Goal: Information Seeking & Learning: Learn about a topic

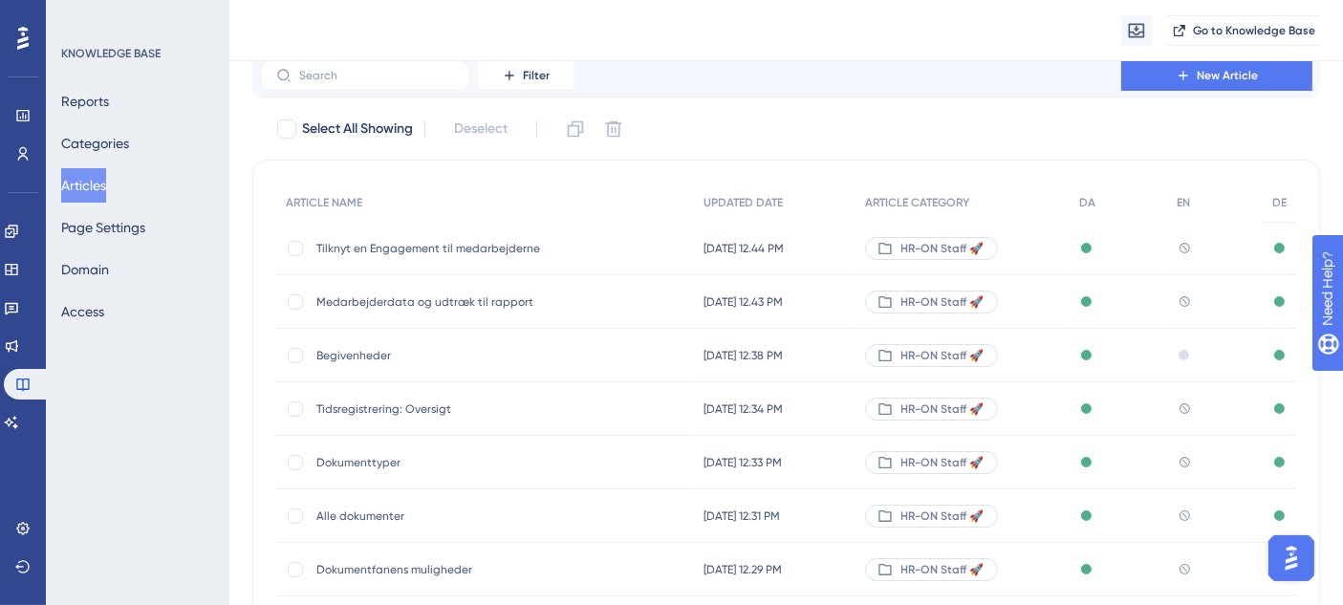
scroll to position [55, 0]
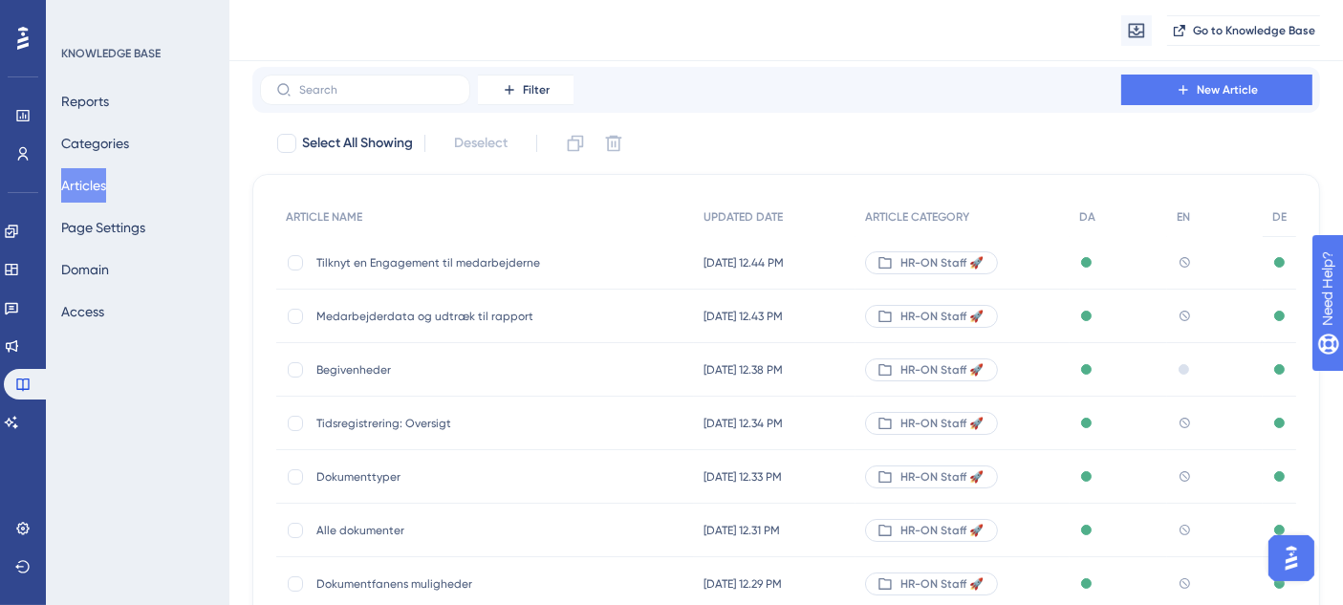
click at [456, 265] on span "Tilknyt en Engagement til medarbejderne" at bounding box center [469, 262] width 306 height 15
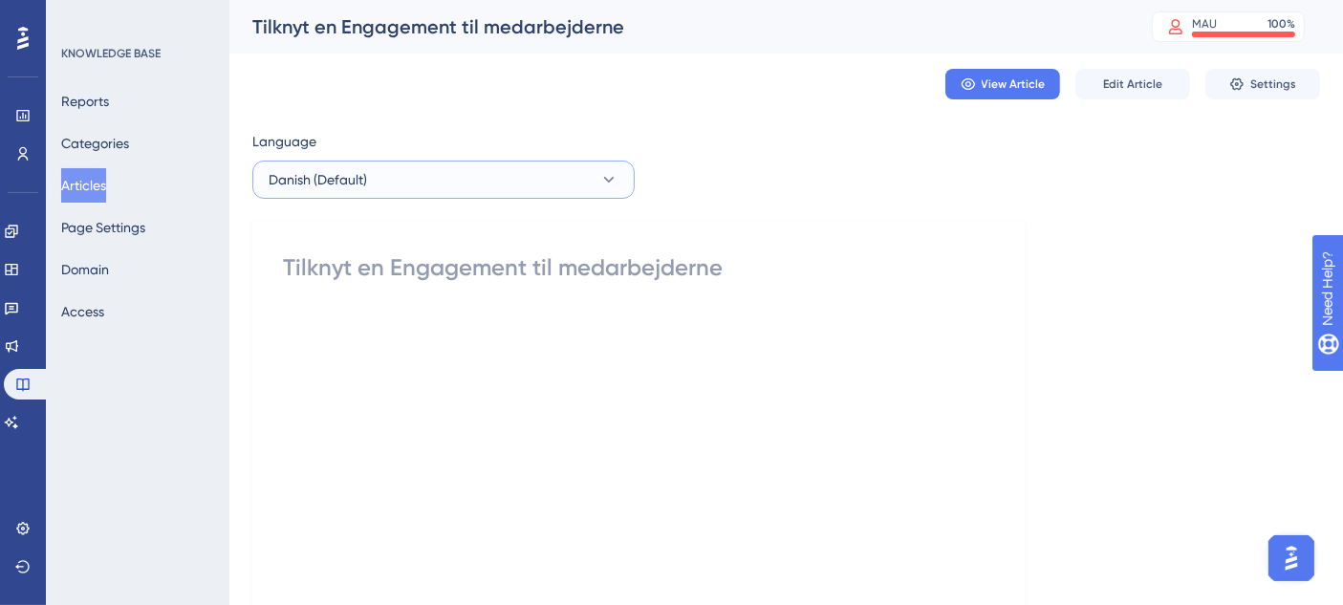
click at [394, 170] on button "Danish (Default)" at bounding box center [443, 180] width 382 height 38
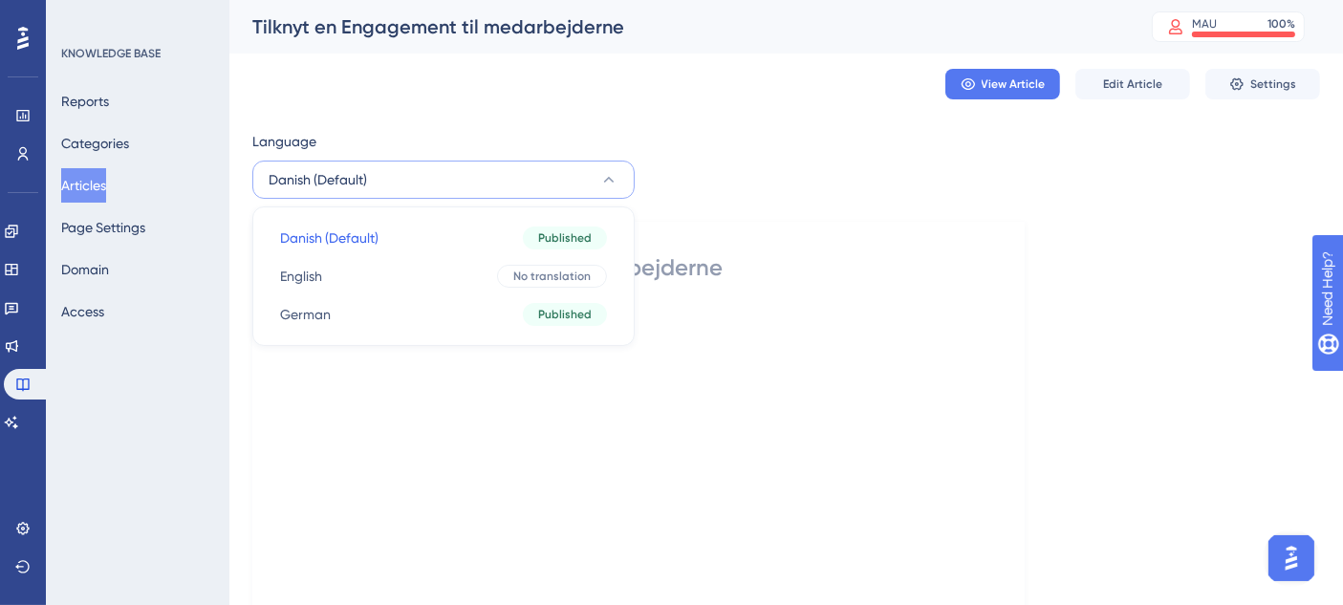
click at [731, 146] on div "Language Danish (Default) Danish (Default) Danish (Default) Published English E…" at bounding box center [786, 503] width 1068 height 746
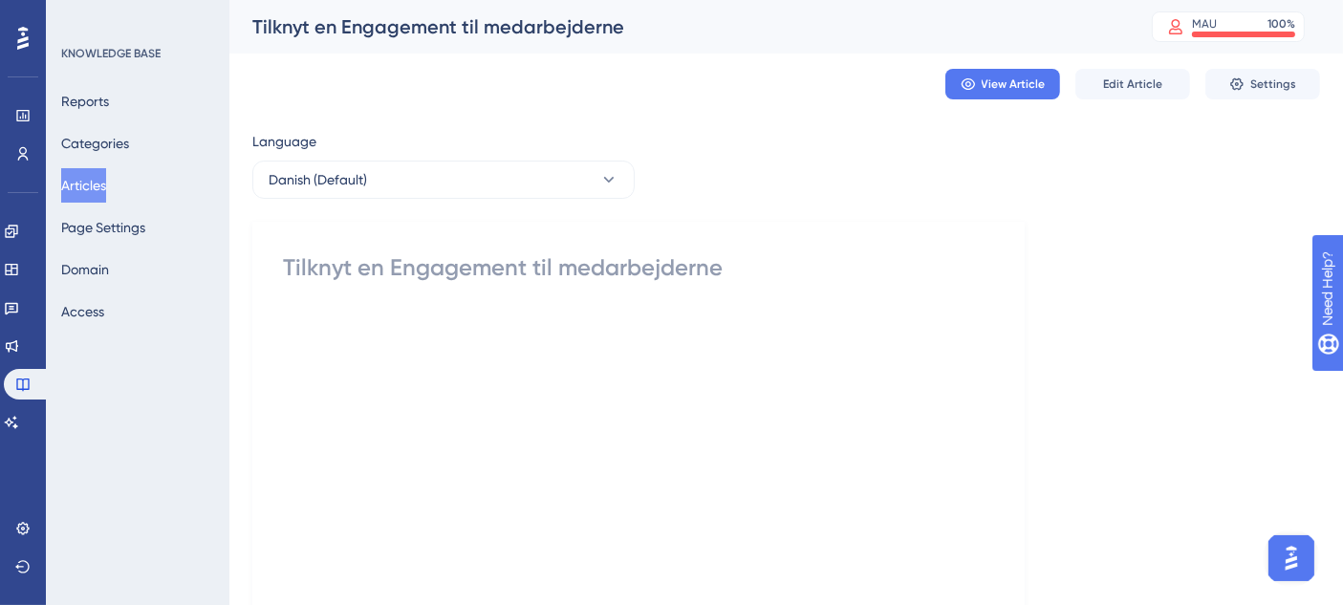
click at [600, 286] on div "Tilknyt en Engagement til medarbejderne Did this answer your question? 😀 😐 😔" at bounding box center [638, 546] width 711 height 589
click at [473, 338] on div at bounding box center [638, 524] width 711 height 421
click at [535, 186] on button "Danish (Default)" at bounding box center [443, 180] width 382 height 38
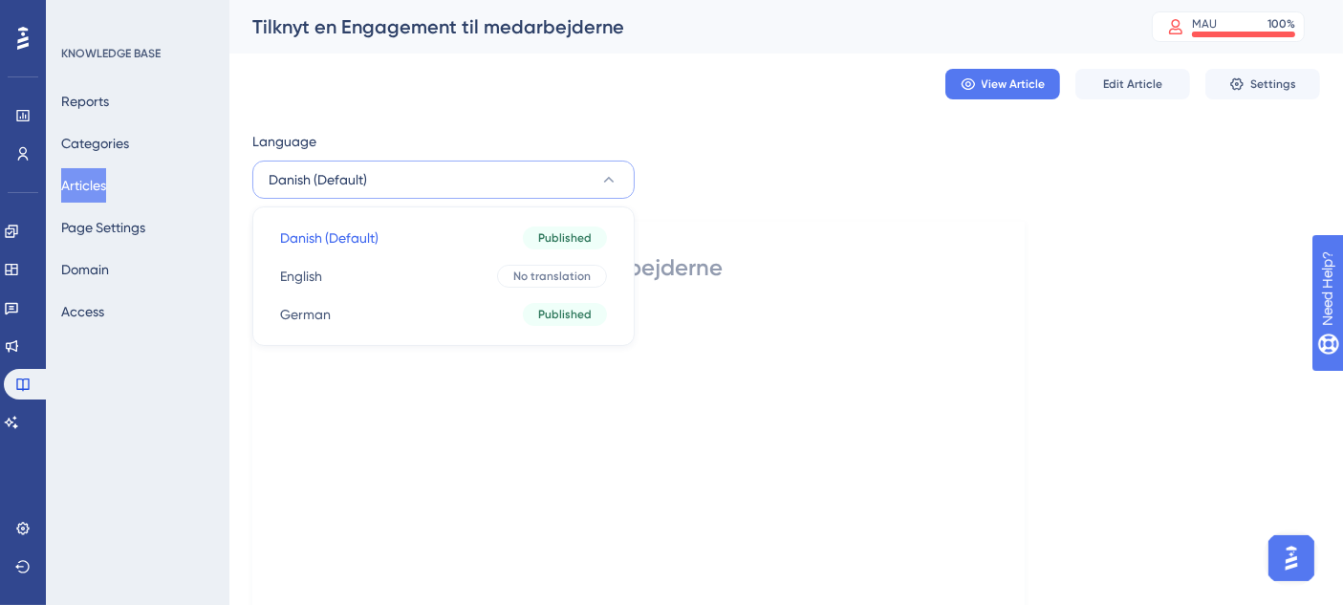
click at [535, 186] on button "Danish (Default)" at bounding box center [443, 180] width 382 height 38
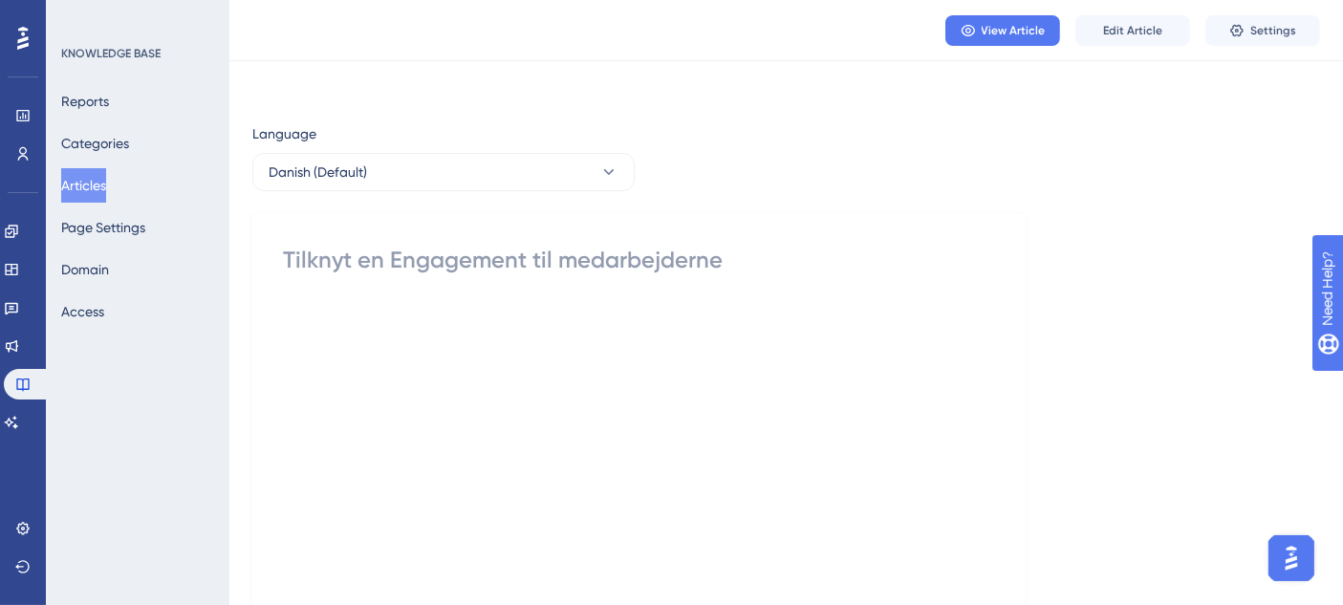
scroll to position [323, 0]
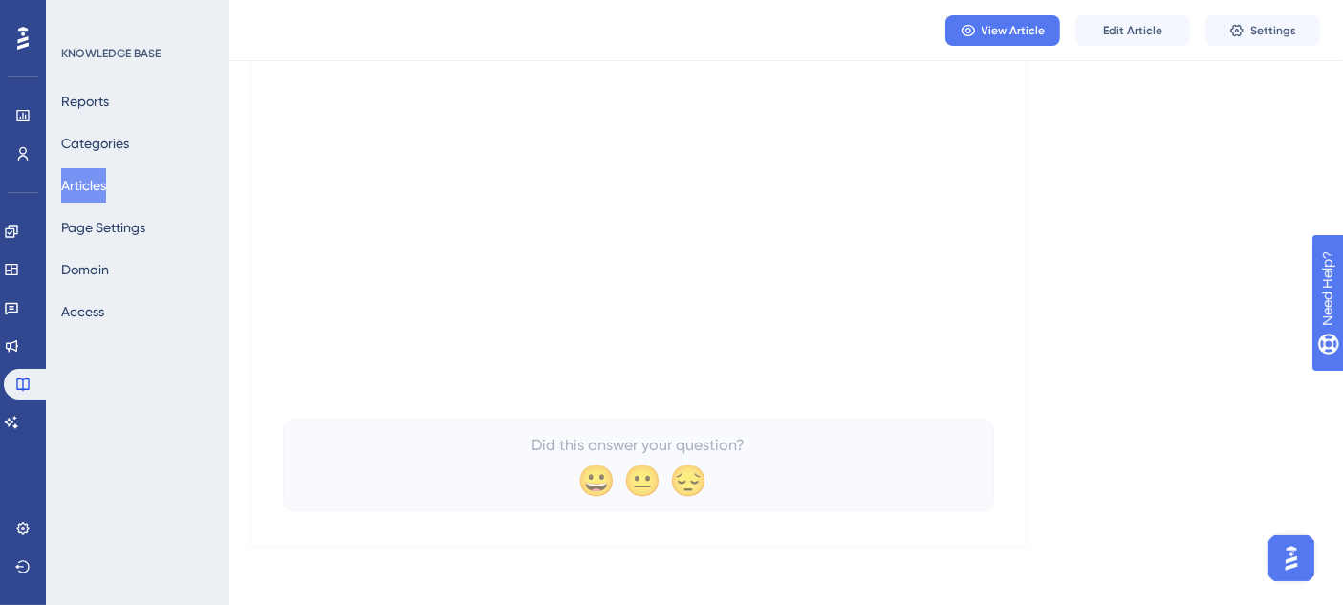
click at [98, 180] on button "Articles" at bounding box center [83, 185] width 45 height 34
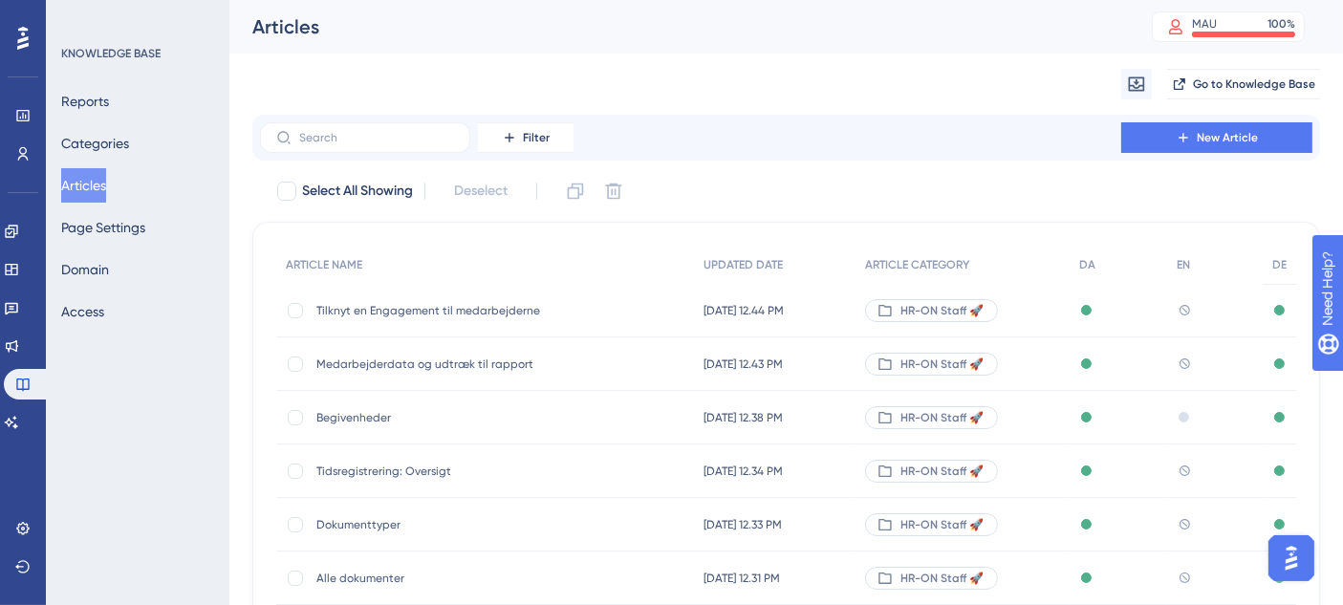
scroll to position [382, 0]
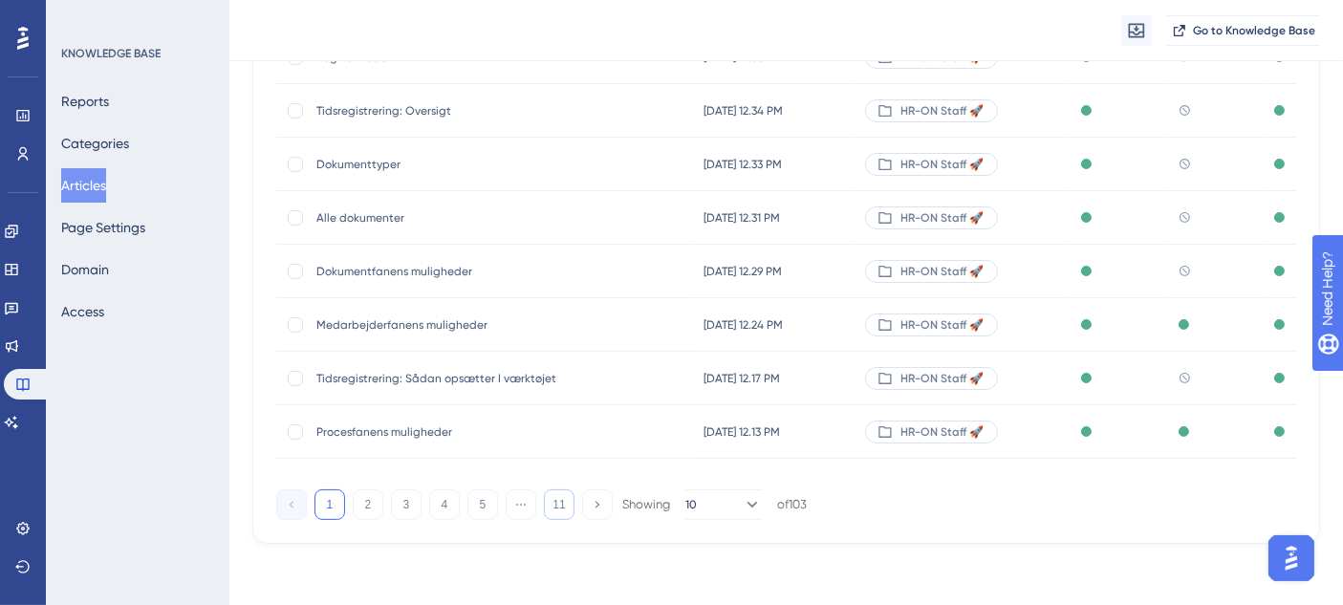
click at [562, 504] on button "11" at bounding box center [559, 505] width 31 height 31
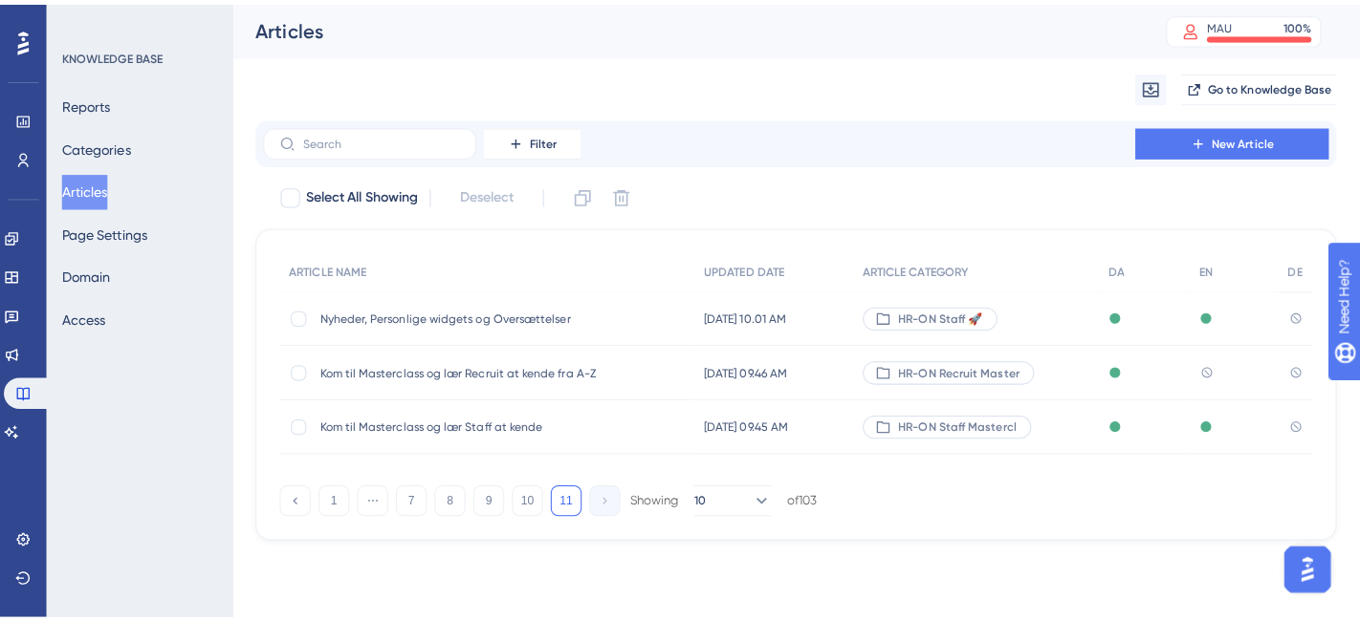
scroll to position [0, 0]
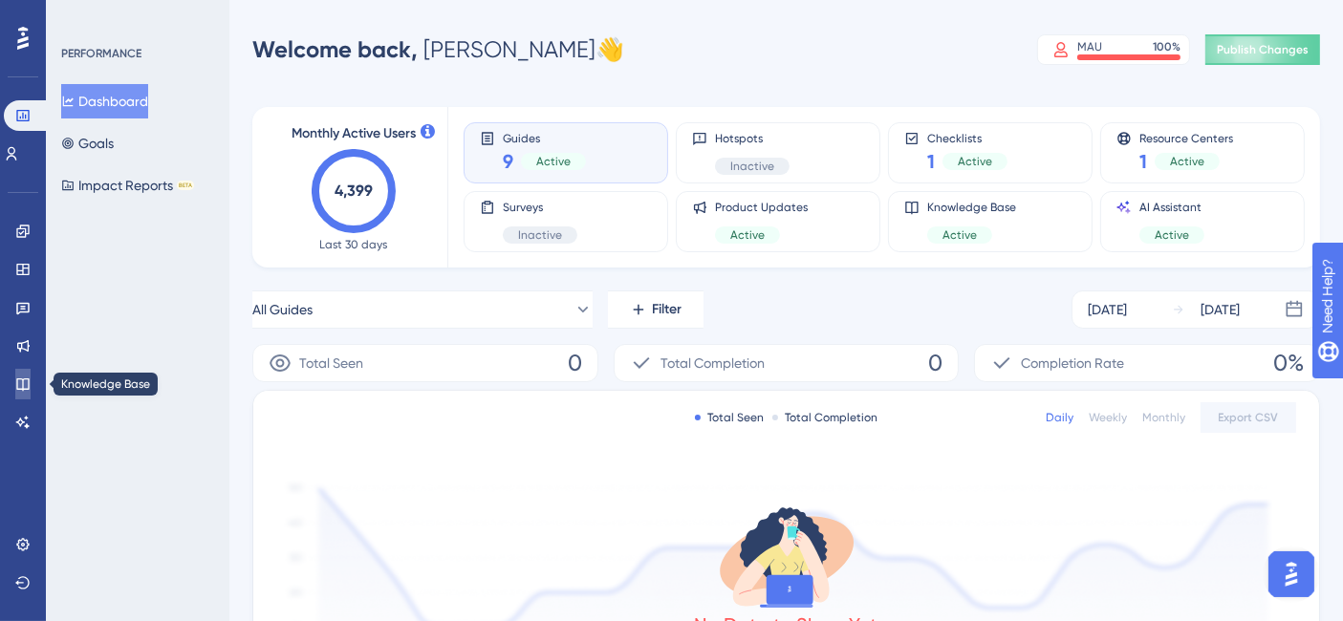
click at [18, 383] on icon at bounding box center [22, 384] width 15 height 15
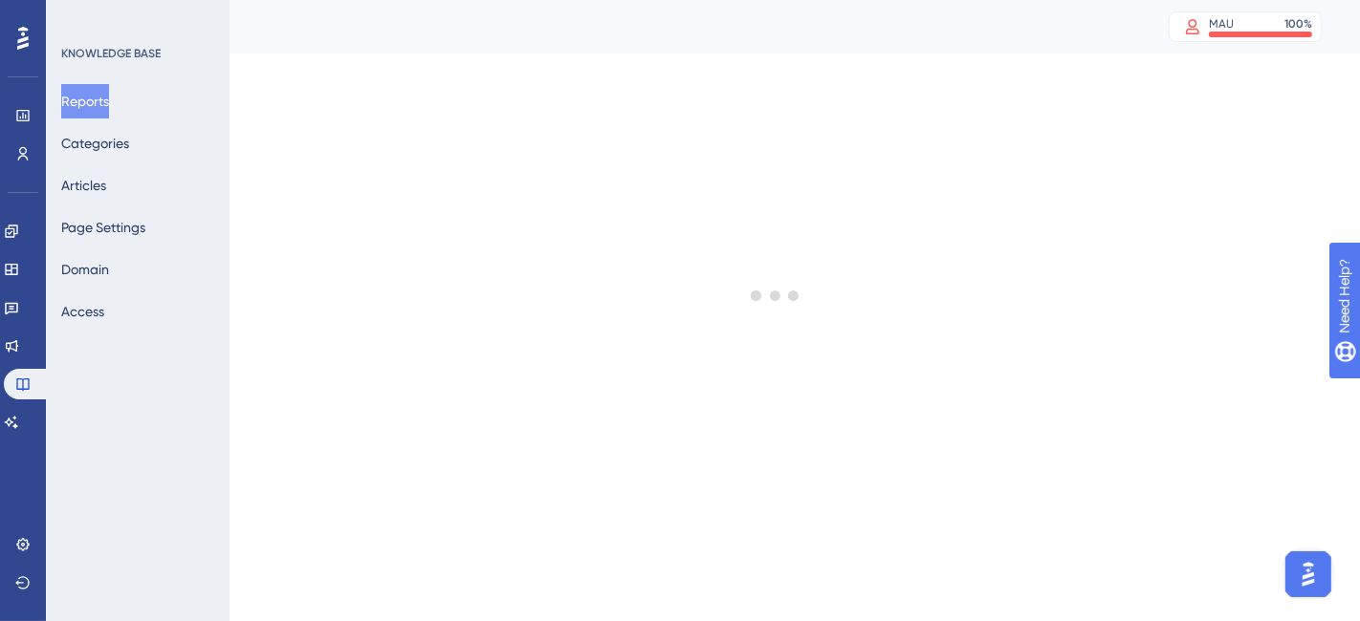
click at [132, 188] on div "Reports Categories Articles Page Settings Domain Access" at bounding box center [138, 206] width 155 height 245
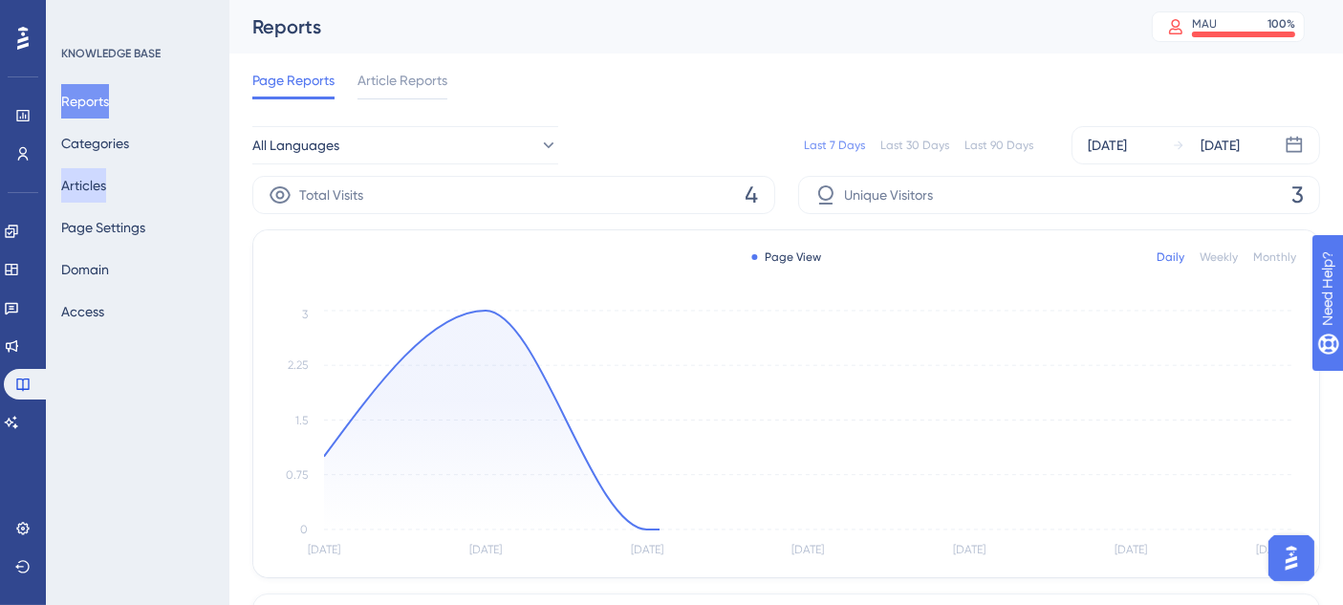
click at [106, 188] on button "Articles" at bounding box center [83, 185] width 45 height 34
